Goal: Book appointment/travel/reservation

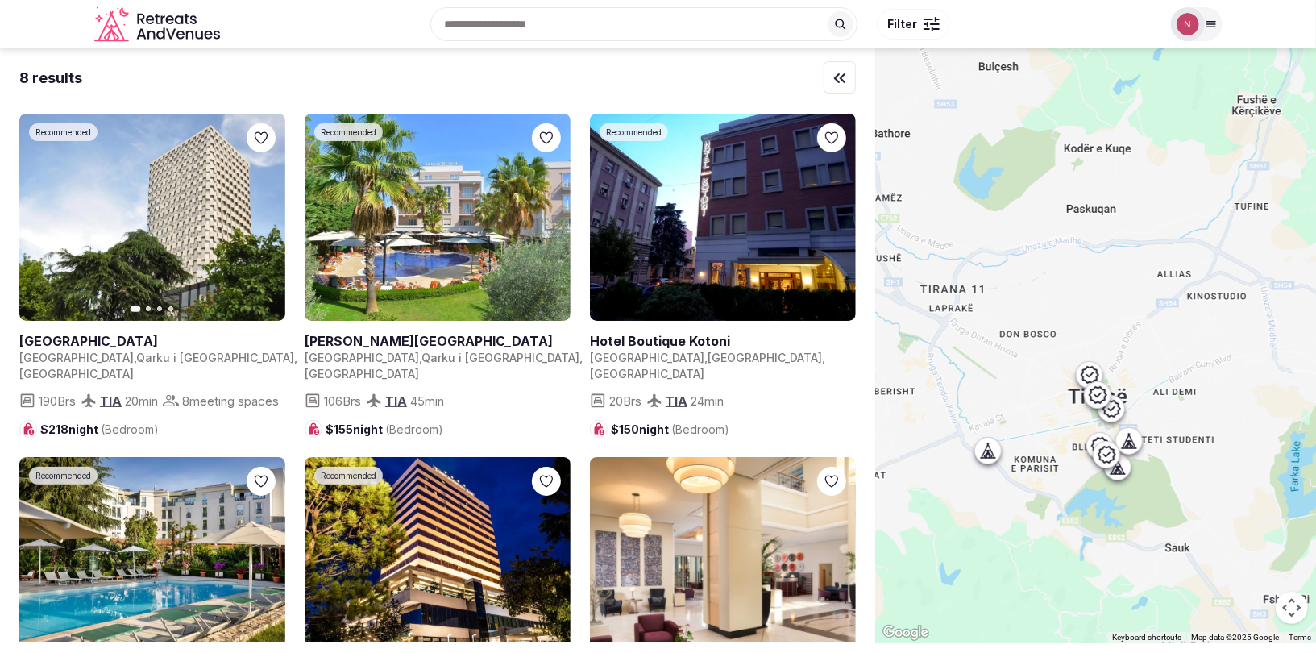
click at [1183, 21] on img at bounding box center [1188, 24] width 23 height 23
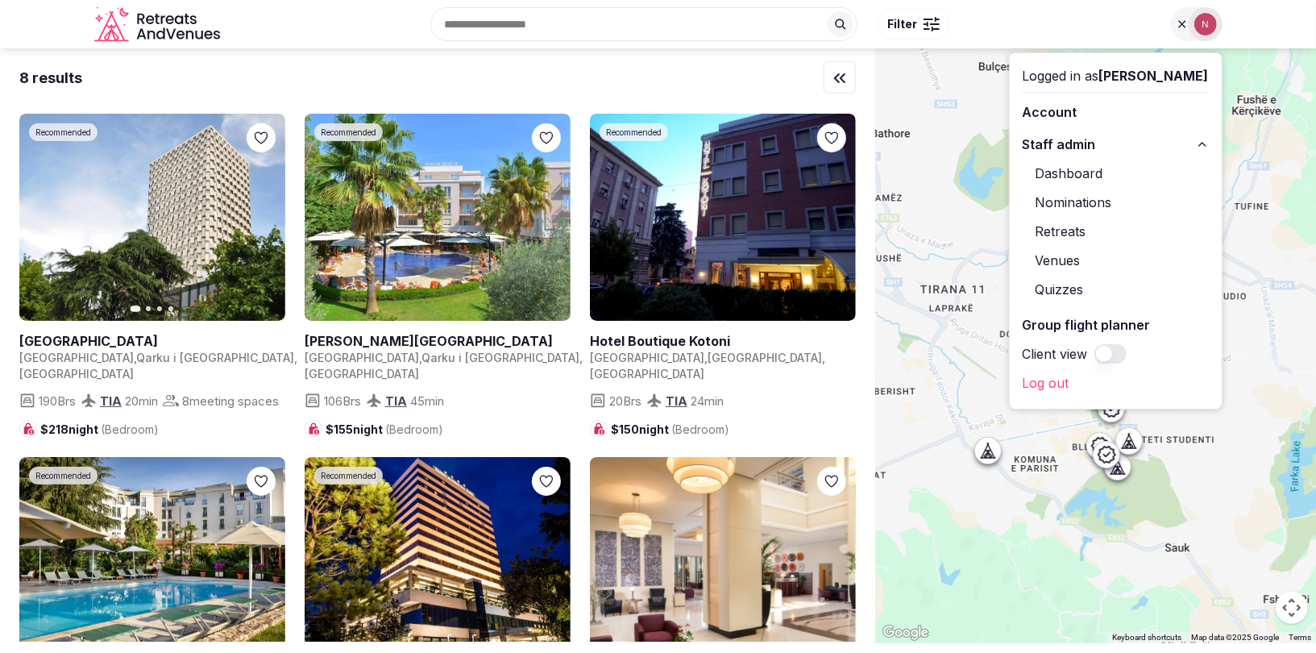
click at [1068, 229] on link "Retreats" at bounding box center [1116, 231] width 186 height 26
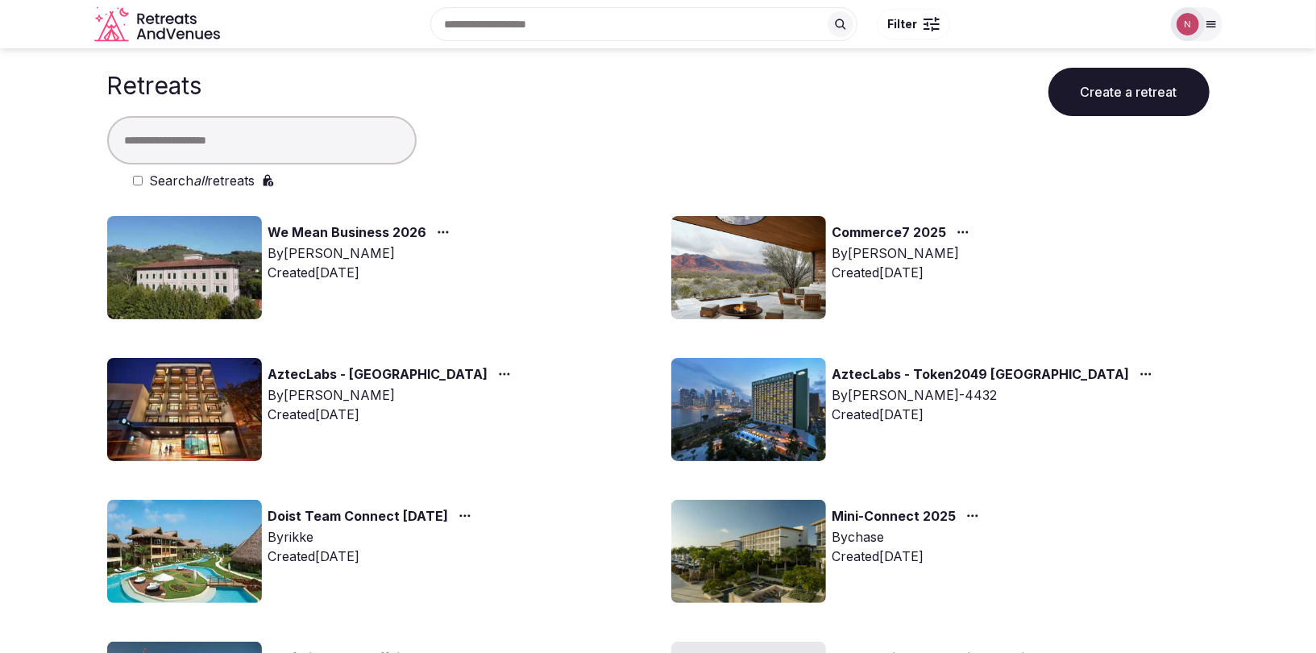
click at [176, 408] on img at bounding box center [184, 409] width 155 height 103
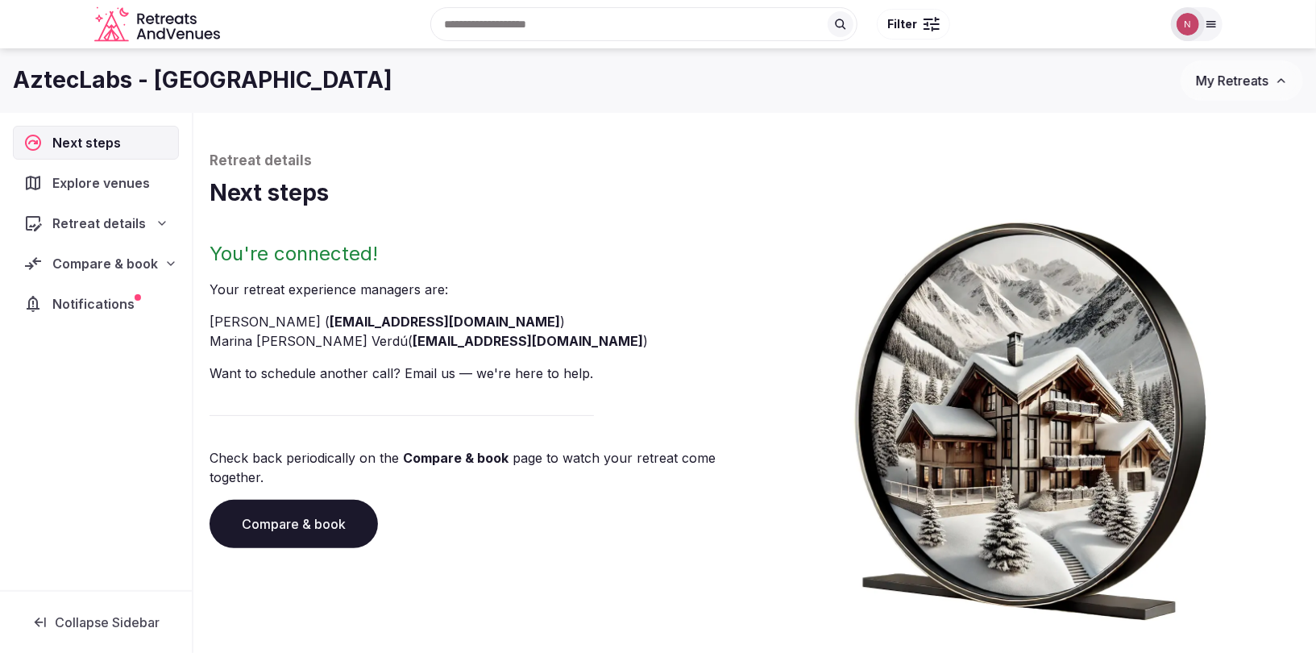
click at [110, 219] on span "Retreat details" at bounding box center [99, 223] width 94 height 19
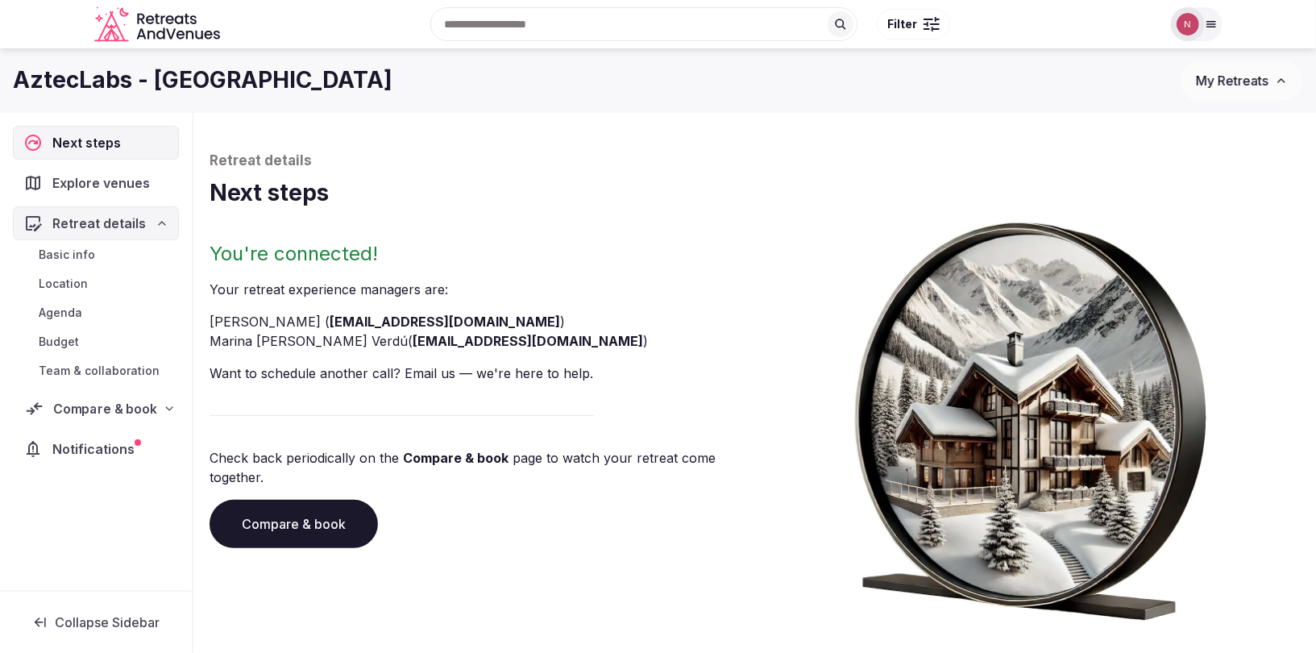
click at [88, 406] on span "Compare & book" at bounding box center [104, 408] width 103 height 19
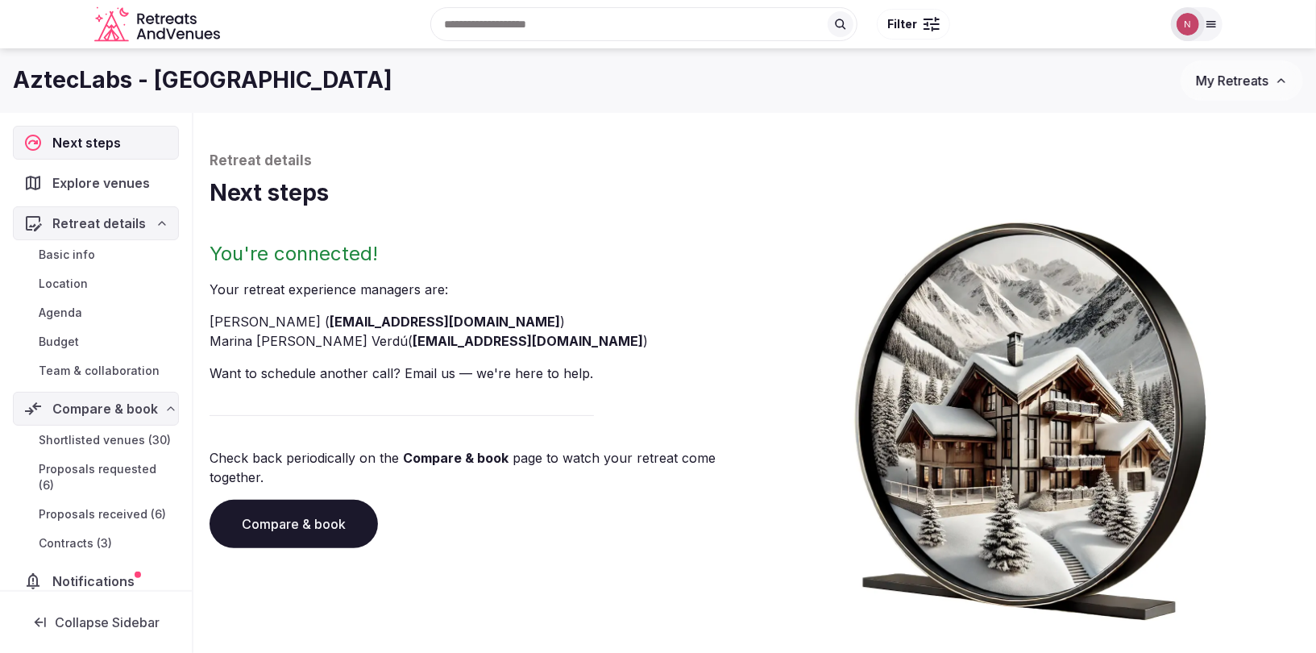
click at [107, 506] on span "Proposals received (6)" at bounding box center [102, 514] width 127 height 16
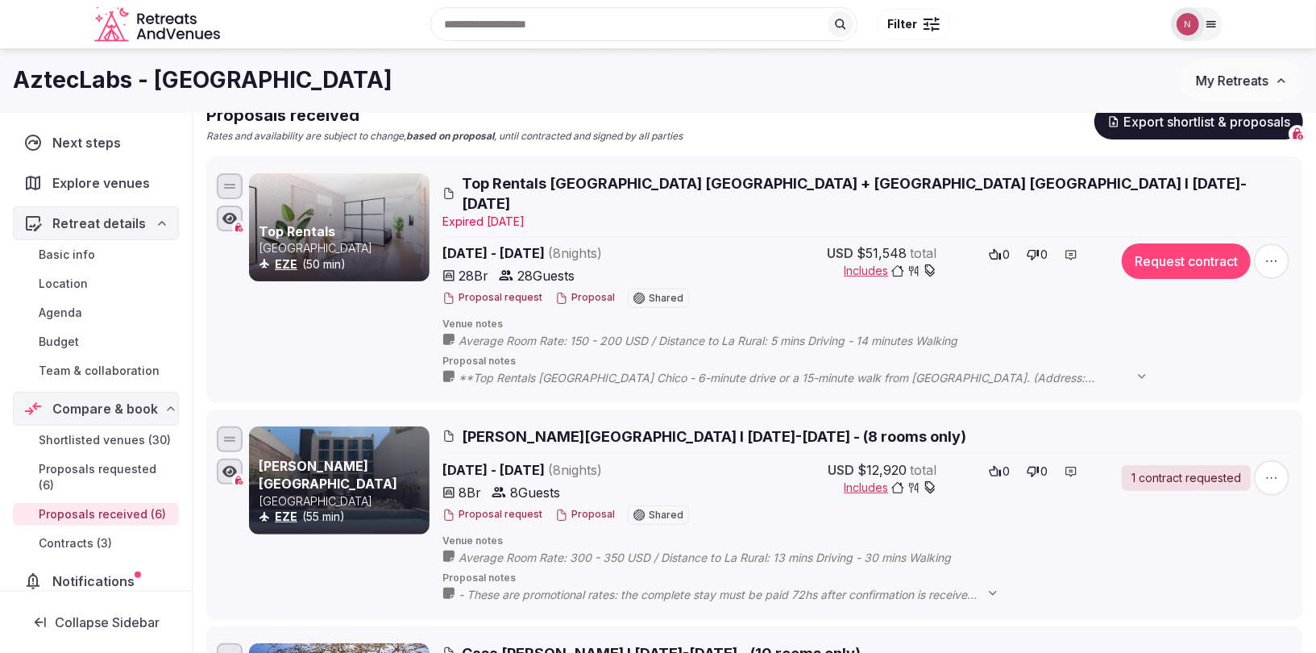
scroll to position [148, 0]
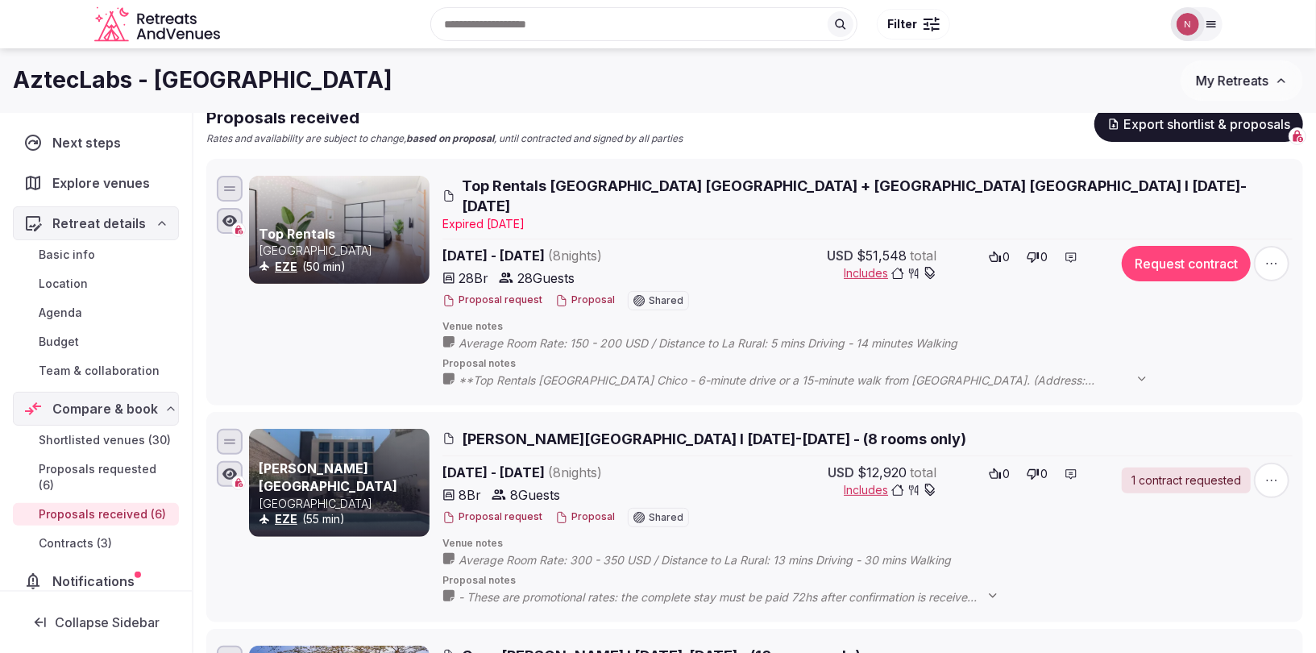
click at [563, 184] on span "Top Rentals [GEOGRAPHIC_DATA] [GEOGRAPHIC_DATA] + [GEOGRAPHIC_DATA] [GEOGRAPHIC…" at bounding box center [877, 196] width 831 height 40
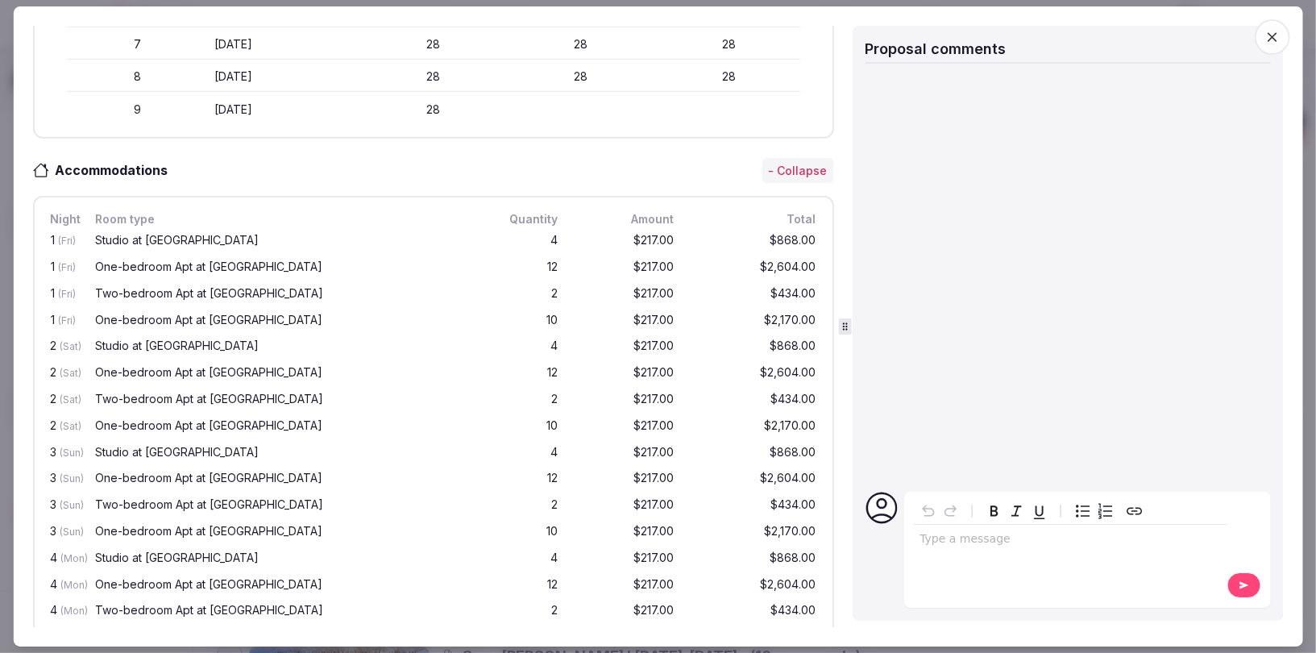
scroll to position [751, 0]
